Goal: Information Seeking & Learning: Learn about a topic

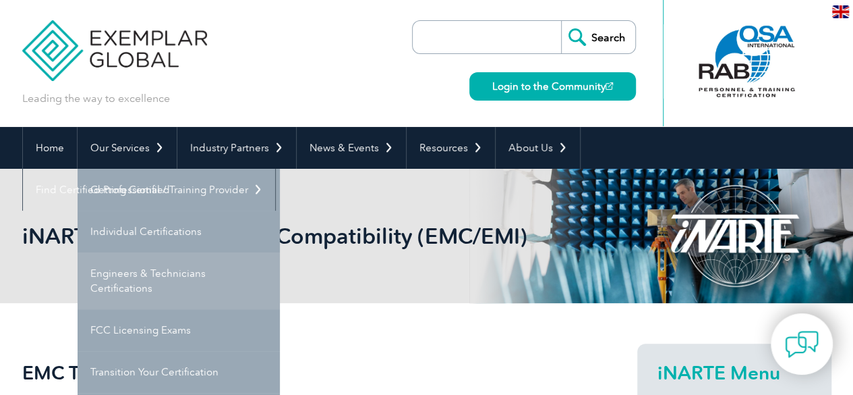
click at [165, 272] on link "Engineers & Technicians Certifications" at bounding box center [179, 280] width 202 height 57
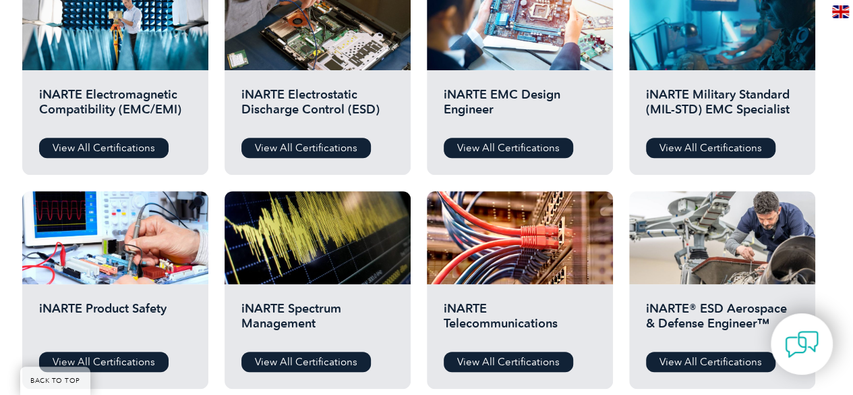
scroll to position [541, 0]
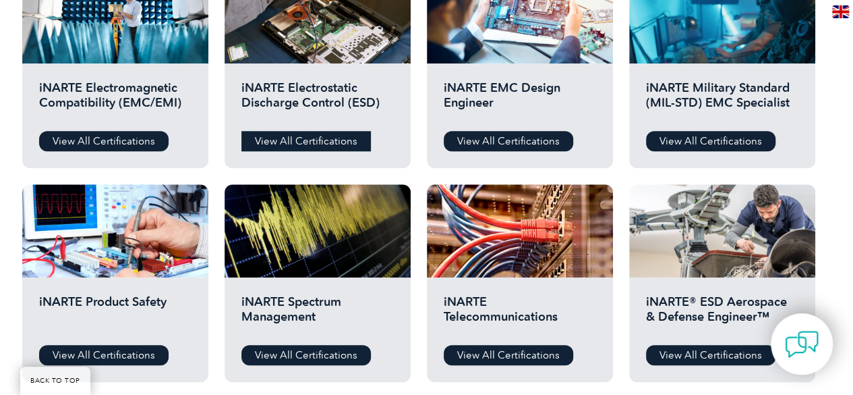
click at [306, 140] on link "View All Certifications" at bounding box center [305, 141] width 129 height 20
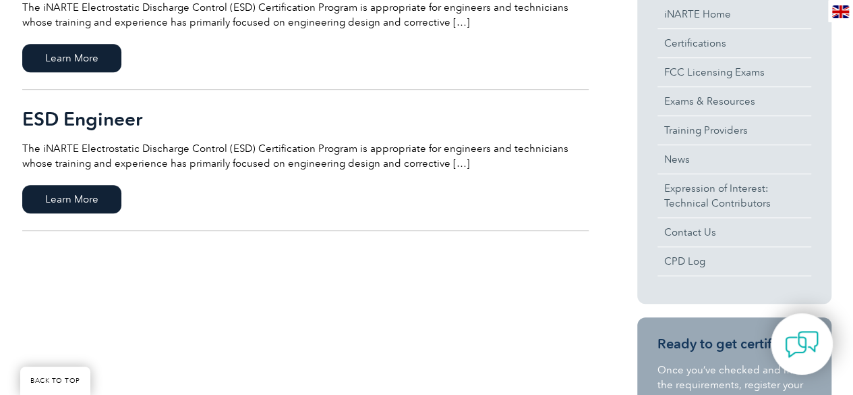
scroll to position [403, 0]
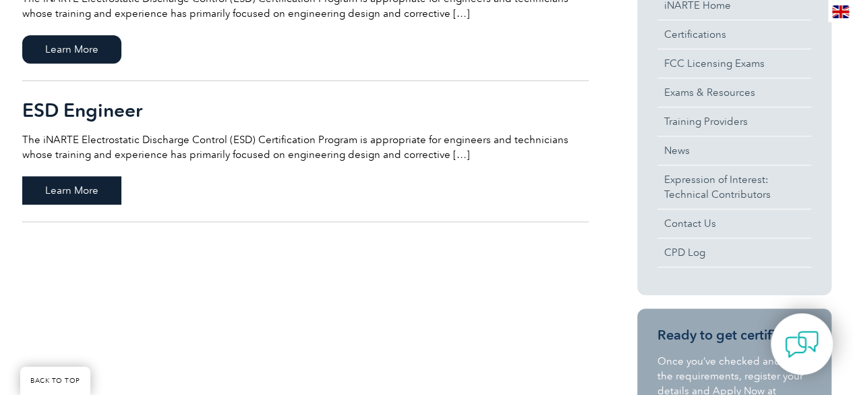
click at [73, 191] on span "Learn More" at bounding box center [71, 190] width 99 height 28
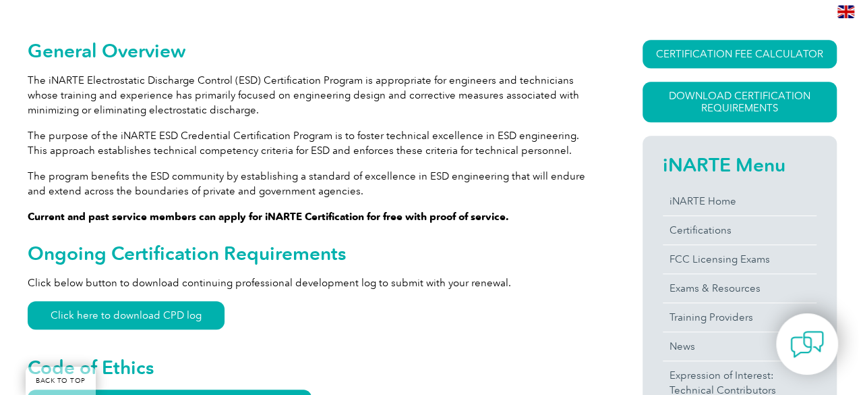
scroll to position [297, 0]
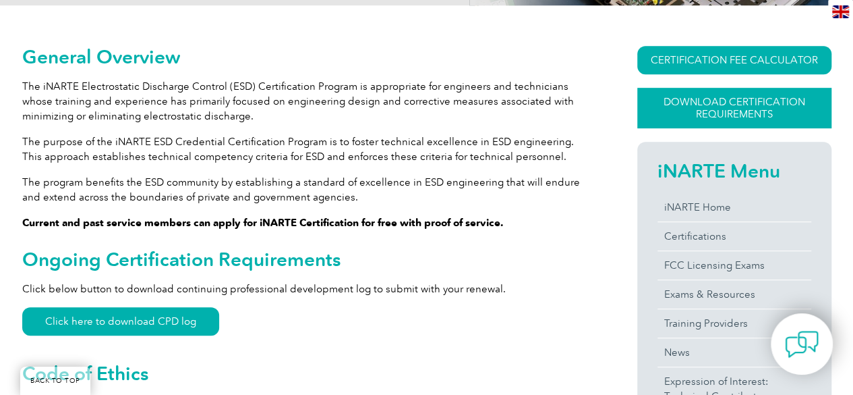
click at [697, 107] on link "Download Certification Requirements" at bounding box center [734, 108] width 194 height 40
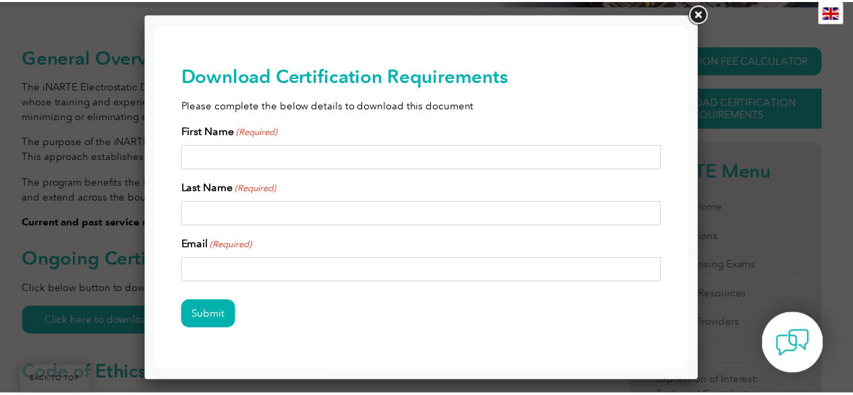
scroll to position [0, 0]
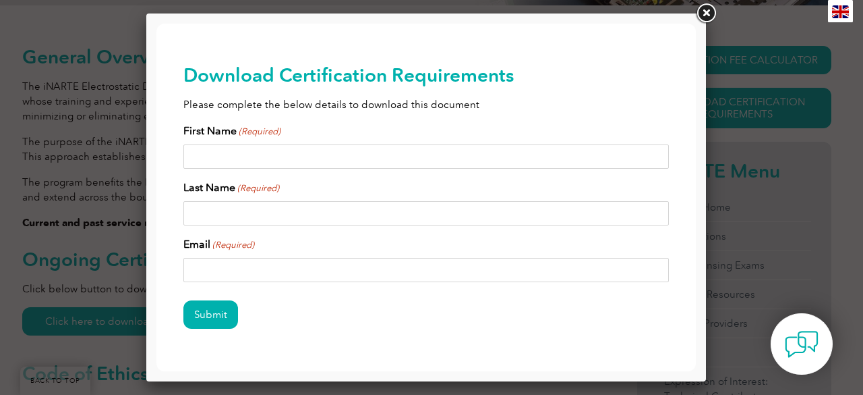
click at [714, 7] on link at bounding box center [706, 13] width 24 height 24
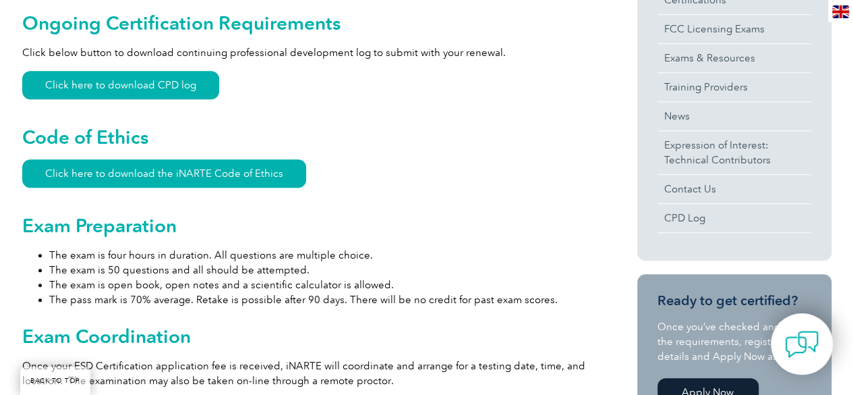
scroll to position [525, 0]
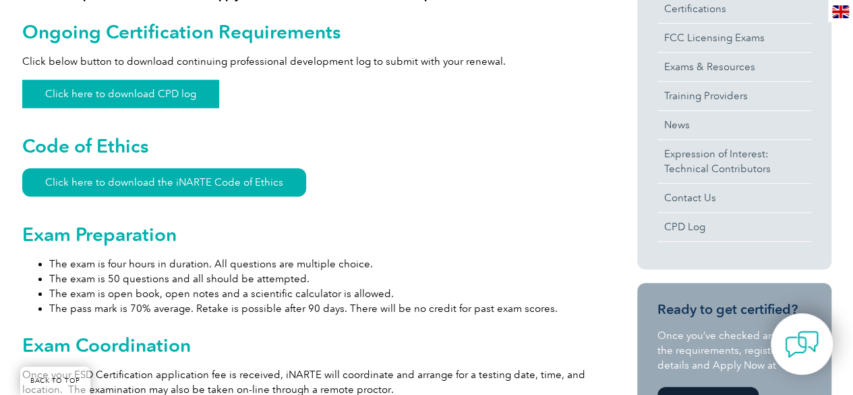
click at [141, 104] on link "Click here to download CPD log" at bounding box center [120, 94] width 197 height 28
click at [189, 190] on link "Click here to download the iNARTE Code of Ethics" at bounding box center [164, 182] width 284 height 28
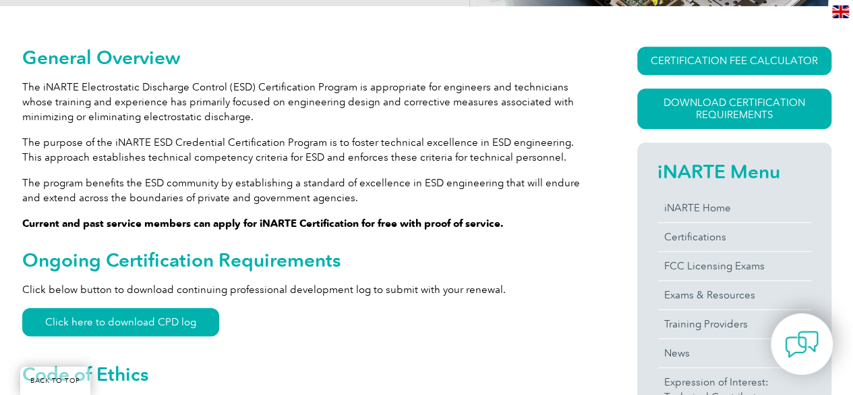
scroll to position [174, 0]
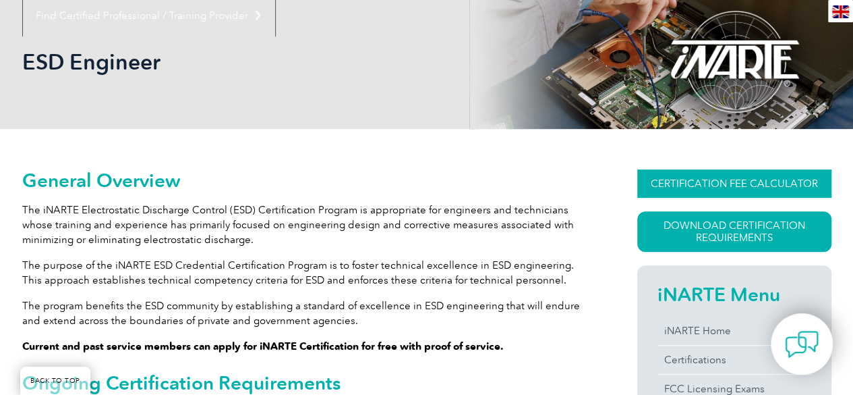
click at [714, 190] on link "CERTIFICATION FEE CALCULATOR" at bounding box center [734, 183] width 194 height 28
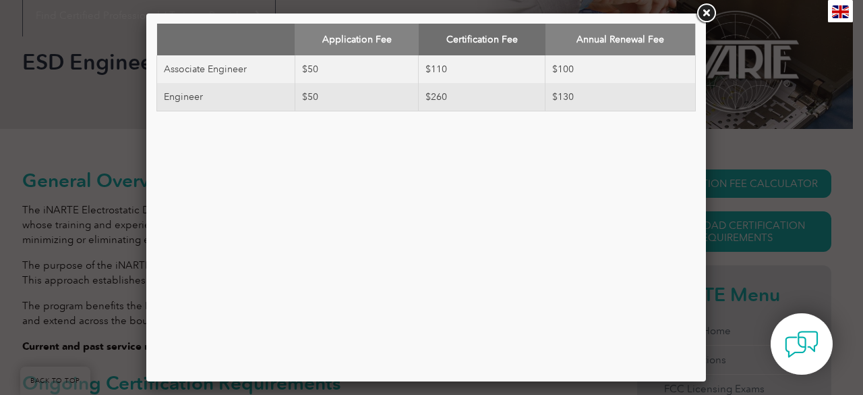
click at [710, 13] on link at bounding box center [706, 13] width 24 height 24
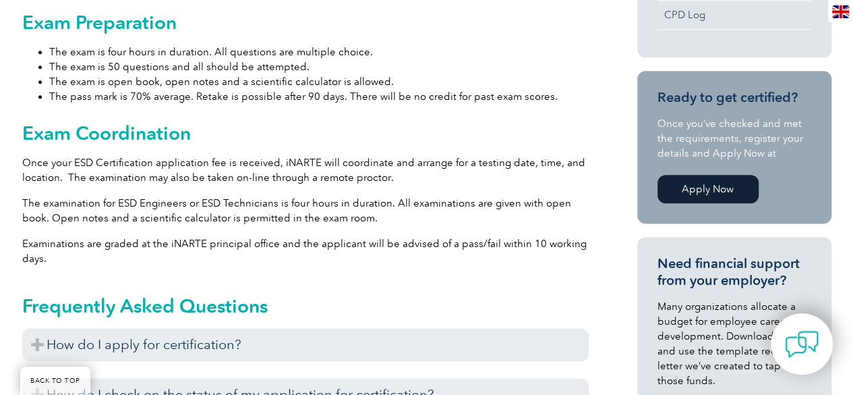
scroll to position [731, 0]
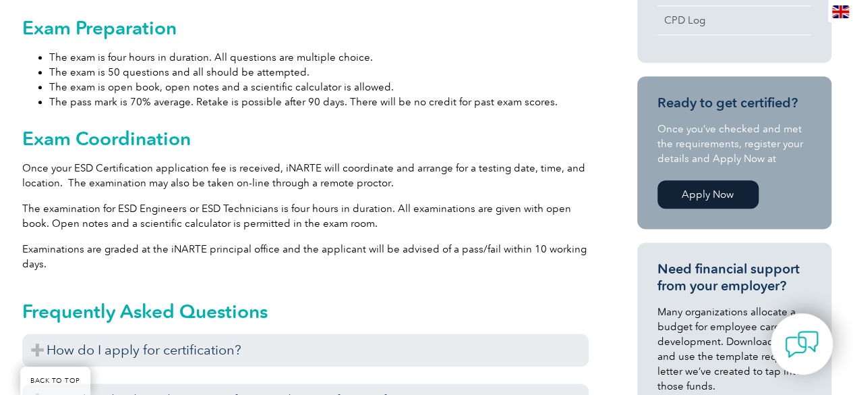
click at [718, 195] on link "Apply Now" at bounding box center [708, 194] width 101 height 28
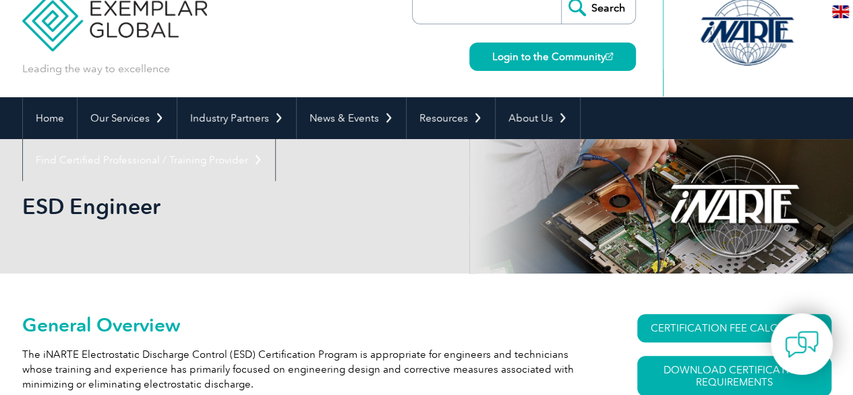
scroll to position [27, 0]
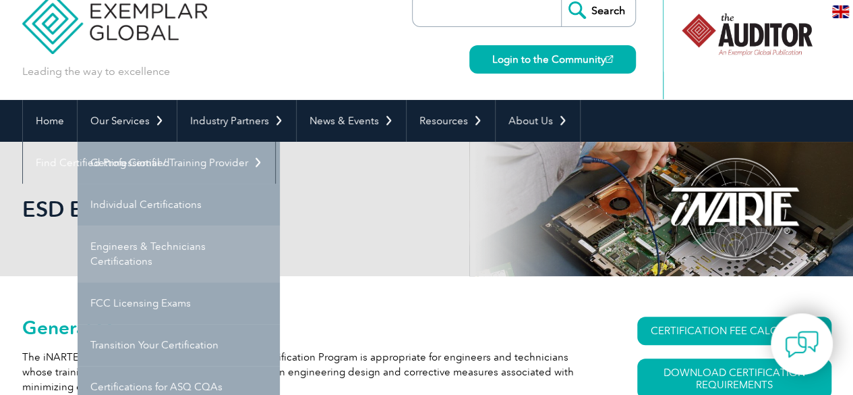
click at [163, 234] on link "Engineers & Technicians Certifications" at bounding box center [179, 253] width 202 height 57
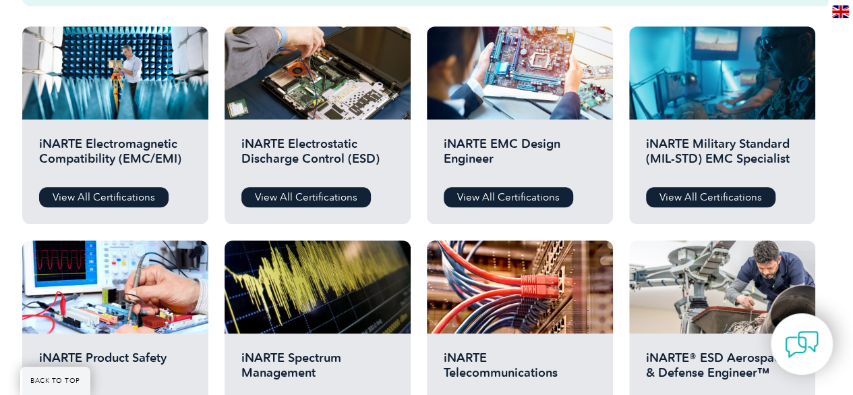
scroll to position [596, 0]
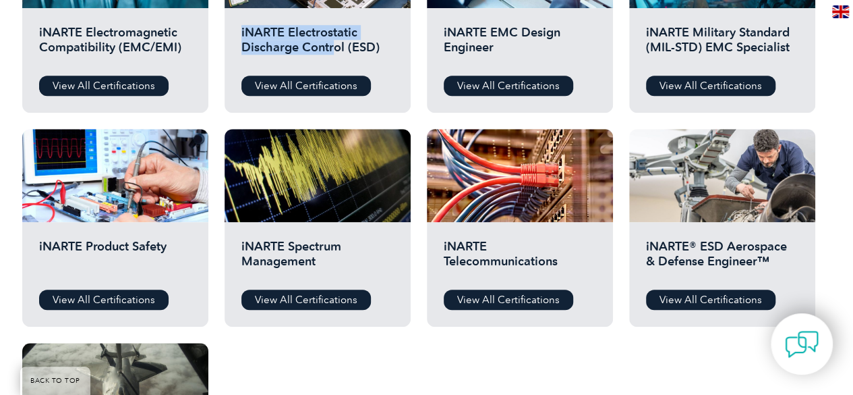
drag, startPoint x: 330, startPoint y: 41, endPoint x: 326, endPoint y: 95, distance: 54.1
click at [326, 95] on div "iNARTE Electrostatic Discharge Control (ESD) View All Certifications" at bounding box center [318, 60] width 186 height 105
click at [324, 85] on link "View All Certifications" at bounding box center [305, 86] width 129 height 20
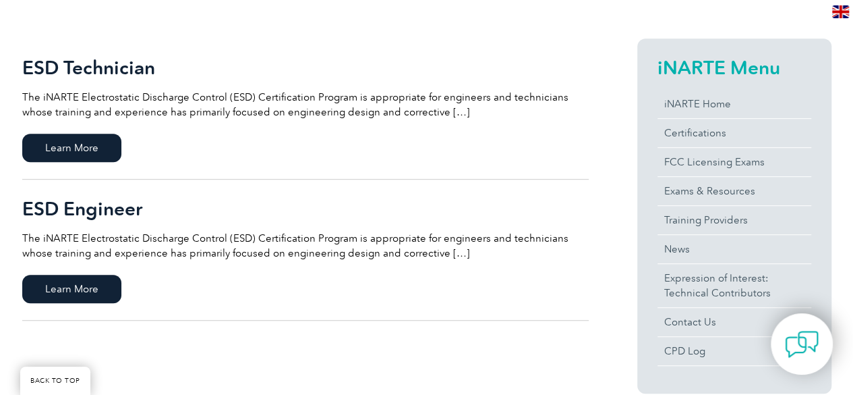
scroll to position [308, 0]
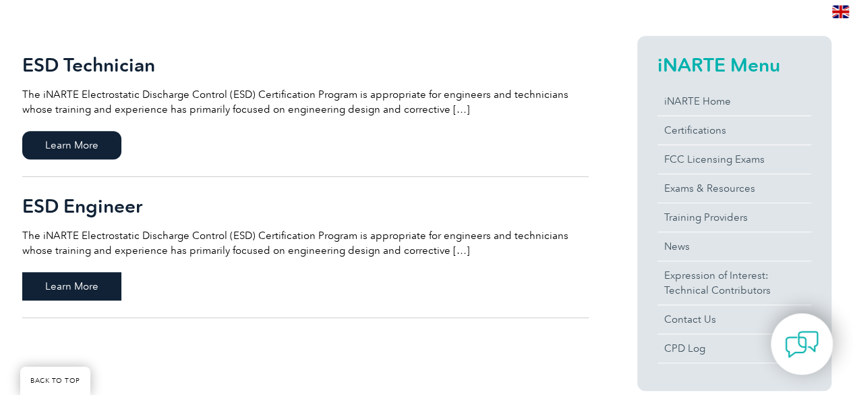
click at [88, 288] on span "Learn More" at bounding box center [71, 286] width 99 height 28
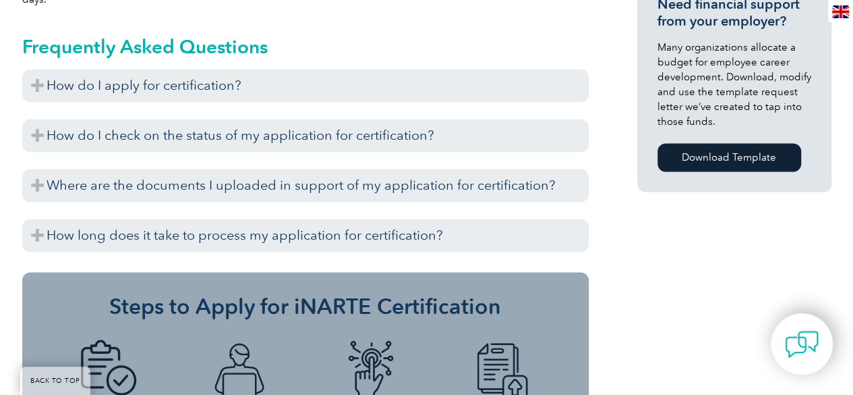
scroll to position [993, 0]
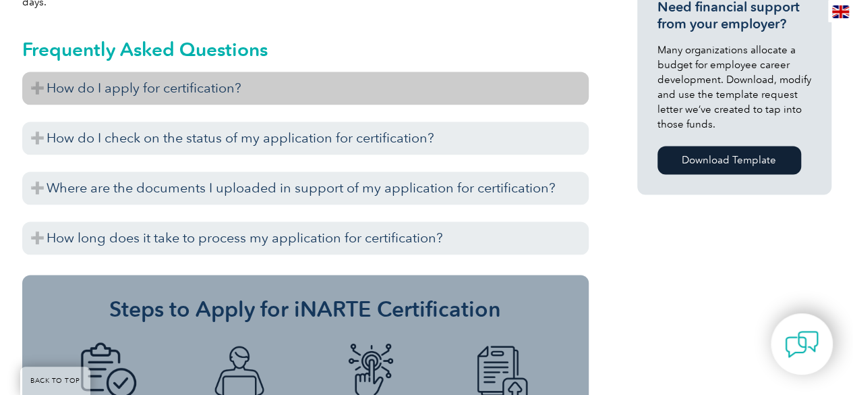
click at [48, 87] on h3 "How do I apply for certification?" at bounding box center [305, 87] width 567 height 33
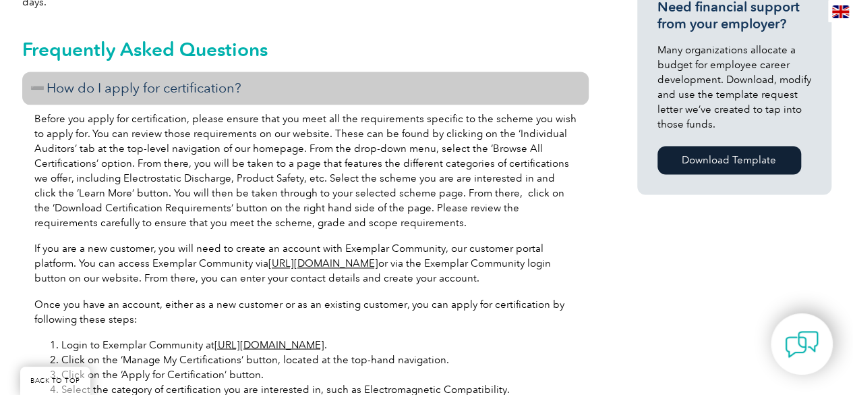
click at [563, 212] on p "Before you apply for certification, please ensure that you meet all the require…" at bounding box center [305, 170] width 542 height 119
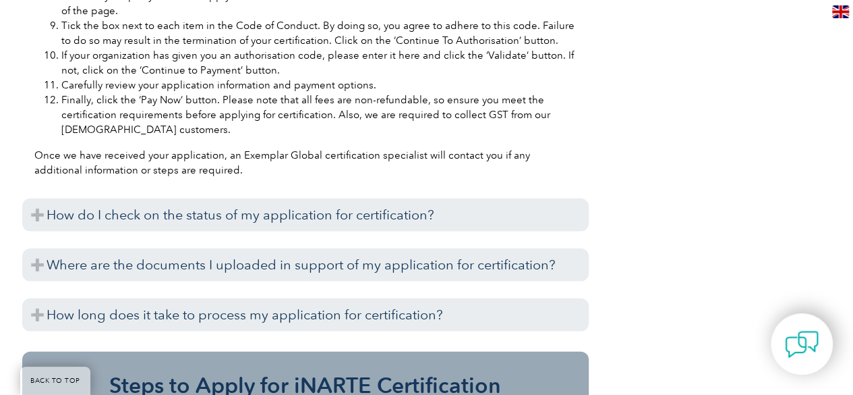
scroll to position [1505, 0]
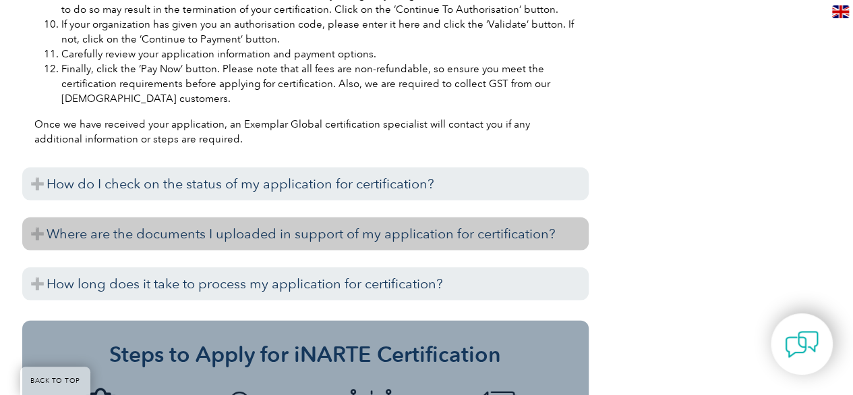
click at [407, 227] on h3 "Where are the documents I uploaded in support of my application for certificati…" at bounding box center [305, 233] width 567 height 33
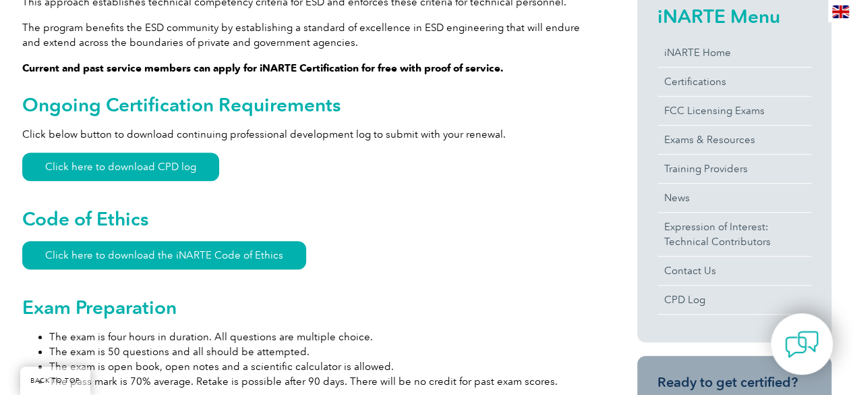
scroll to position [413, 0]
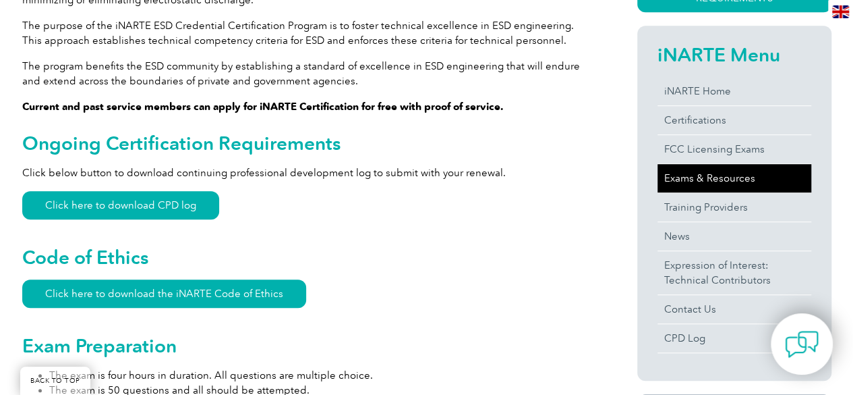
click at [731, 179] on link "Exams & Resources" at bounding box center [735, 178] width 154 height 28
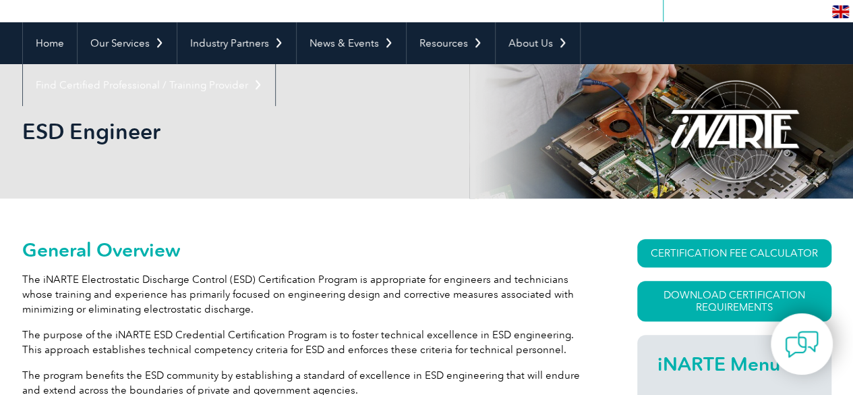
scroll to position [98, 0]
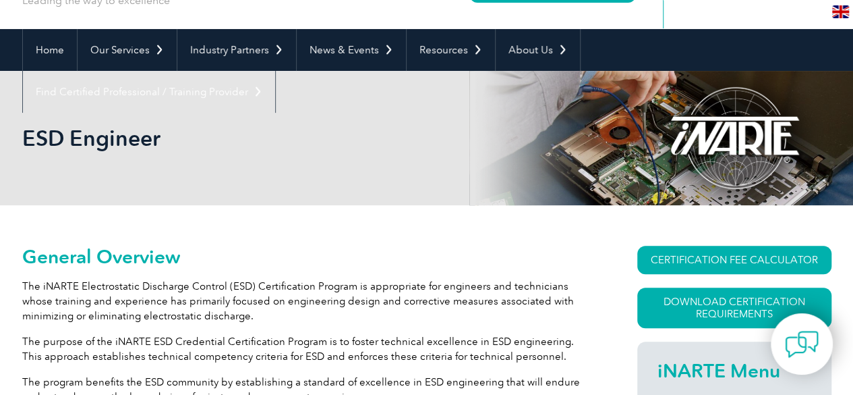
click at [161, 264] on h2 "General Overview" at bounding box center [305, 257] width 567 height 22
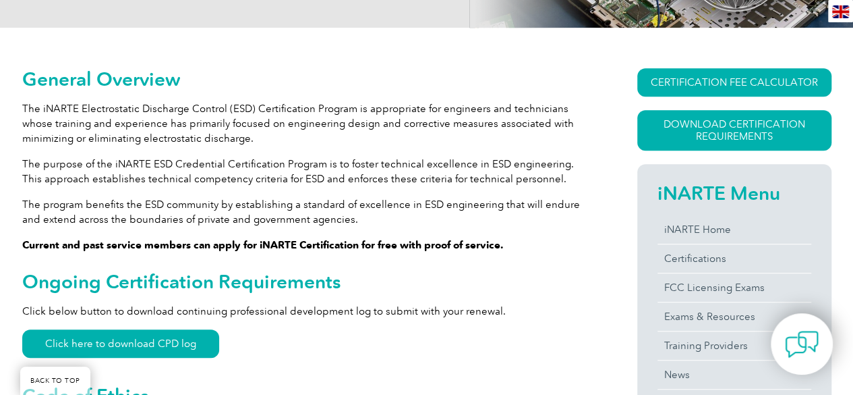
scroll to position [314, 0]
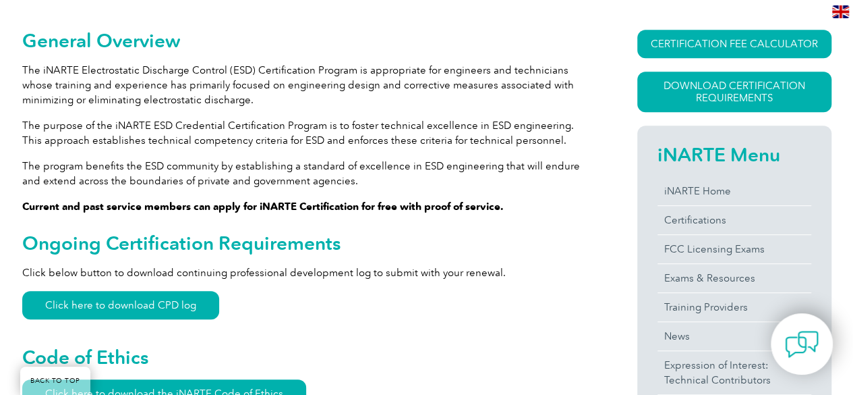
click at [214, 212] on strong "Current and past service members can apply for iNARTE Certification for free wi…" at bounding box center [263, 206] width 482 height 12
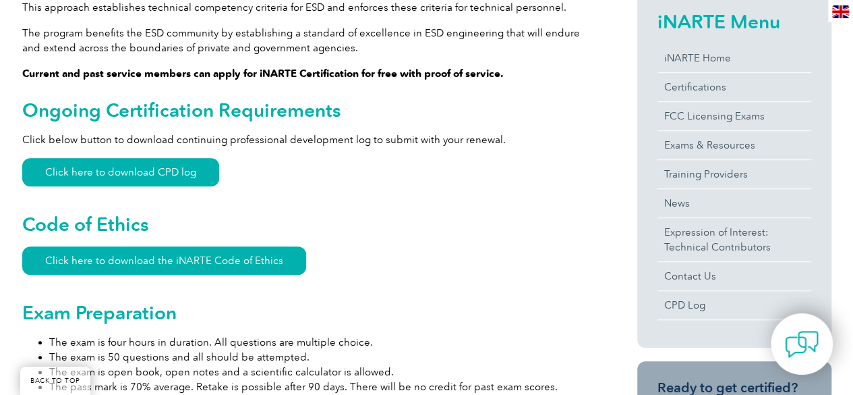
scroll to position [449, 0]
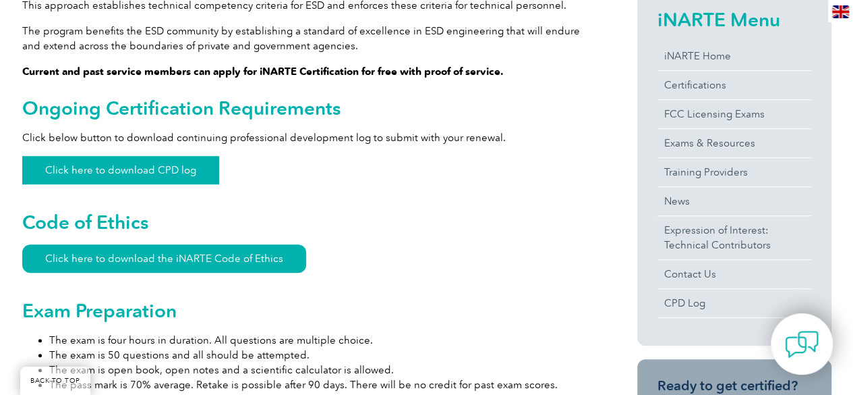
click at [167, 161] on link "Click here to download CPD log" at bounding box center [120, 170] width 197 height 28
click at [129, 248] on link "Click here to download the iNARTE Code of Ethics" at bounding box center [164, 258] width 284 height 28
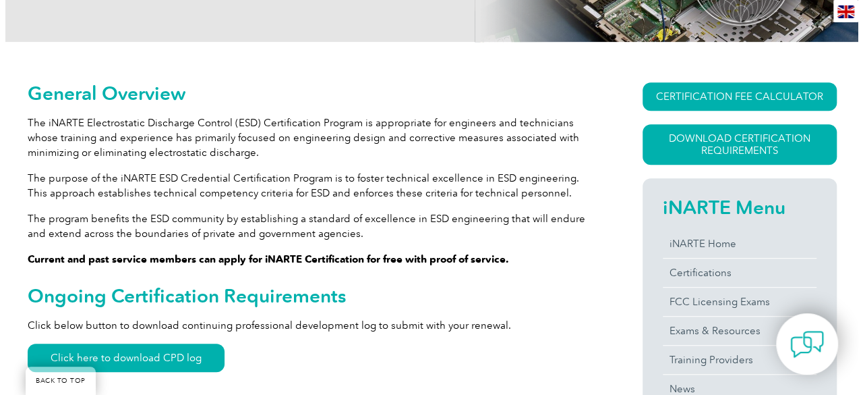
scroll to position [216, 0]
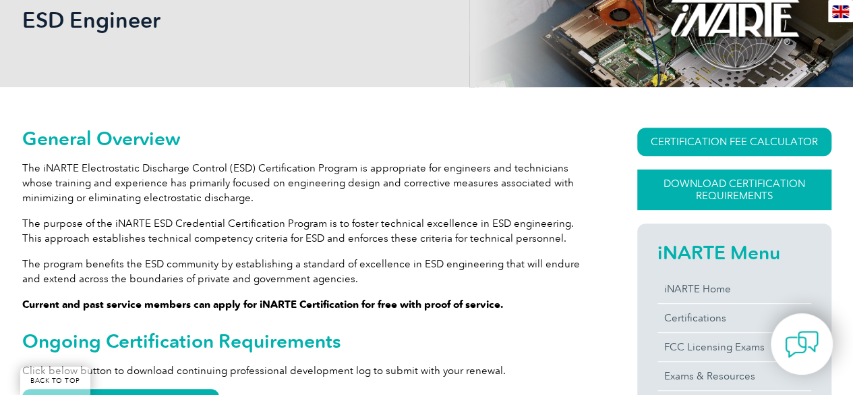
click at [741, 181] on link "Download Certification Requirements" at bounding box center [734, 189] width 194 height 40
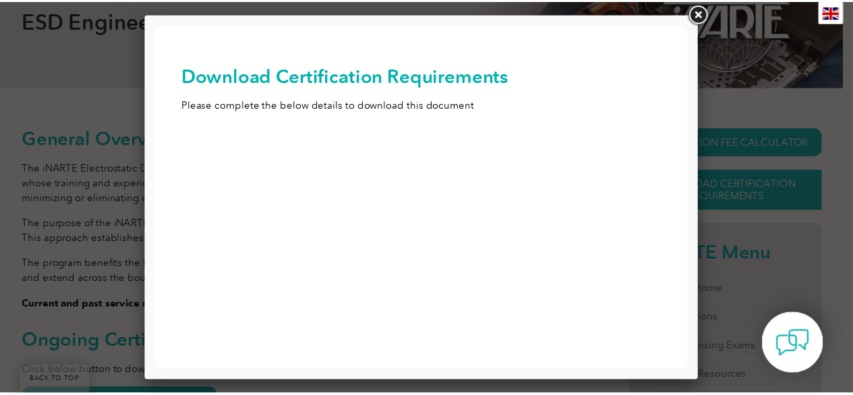
scroll to position [0, 0]
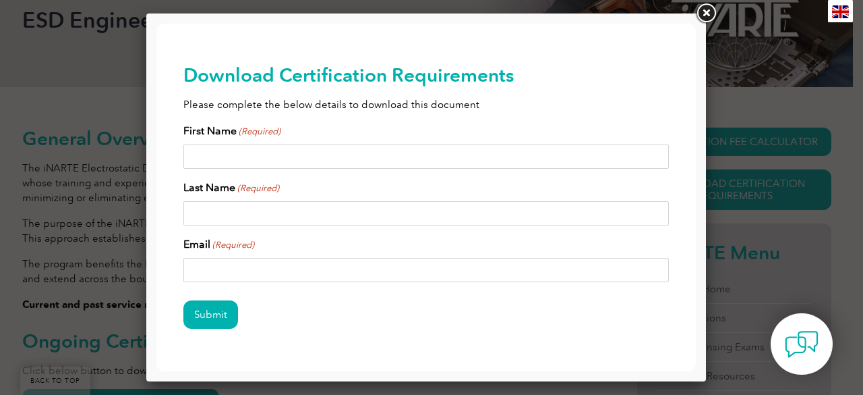
click at [360, 151] on input "First Name (Required)" at bounding box center [426, 156] width 486 height 24
click at [707, 6] on link at bounding box center [706, 13] width 24 height 24
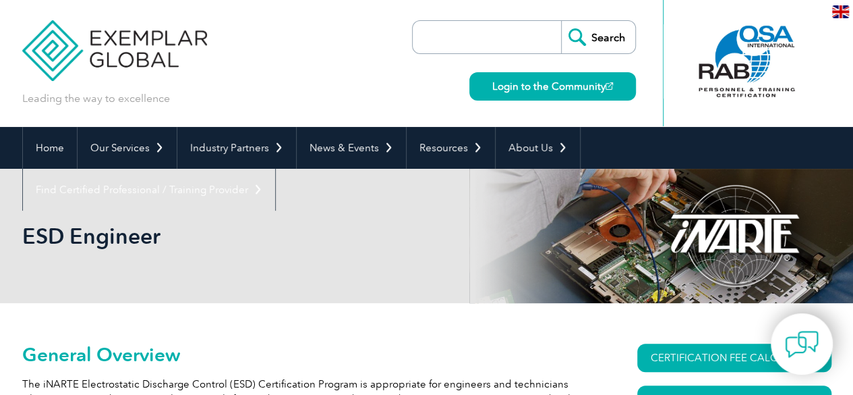
click at [492, 38] on input "search" at bounding box center [491, 37] width 142 height 32
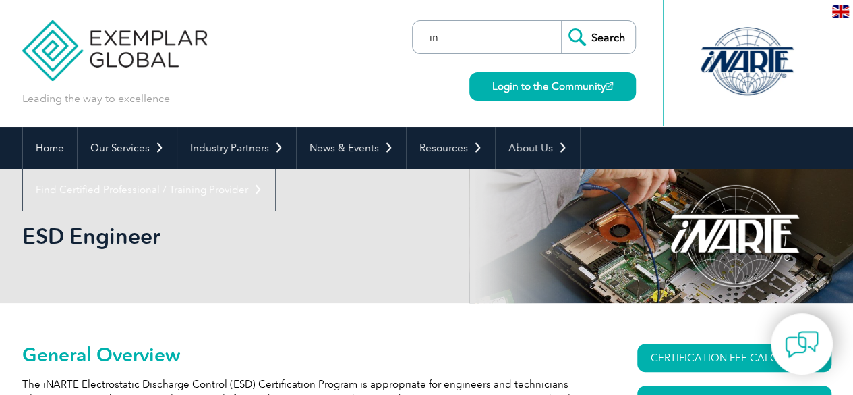
type input "i"
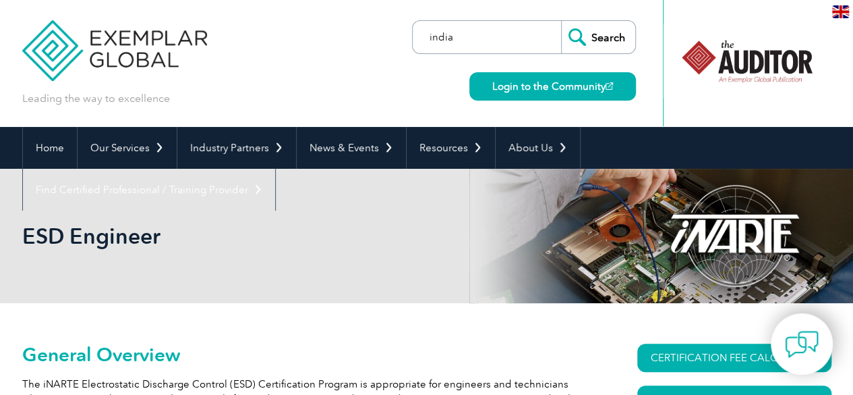
type input "india"
click at [561, 21] on input "Search" at bounding box center [598, 37] width 74 height 32
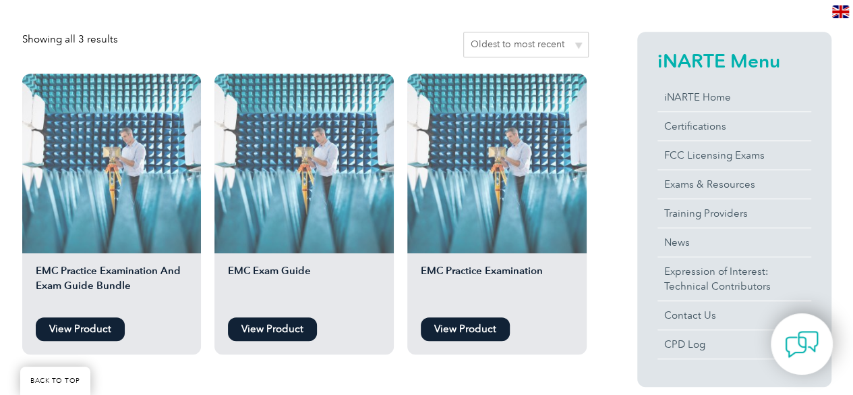
scroll to position [309, 0]
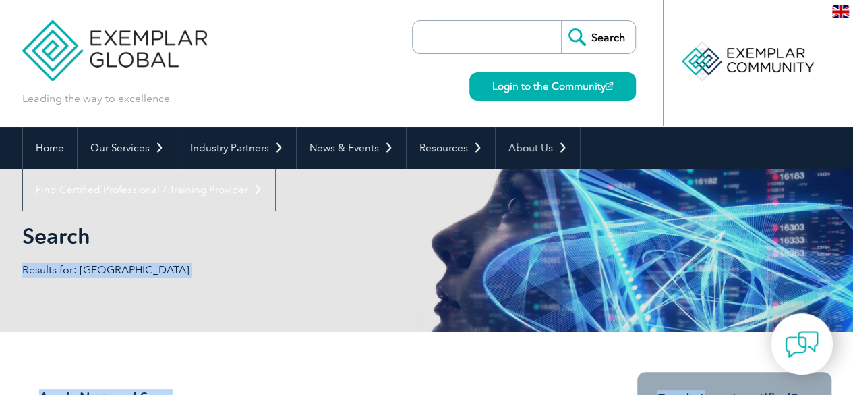
drag, startPoint x: 705, startPoint y: 382, endPoint x: 630, endPoint y: 170, distance: 225.3
drag, startPoint x: 761, startPoint y: 382, endPoint x: 680, endPoint y: 200, distance: 200.2
